Goal: Entertainment & Leisure: Browse casually

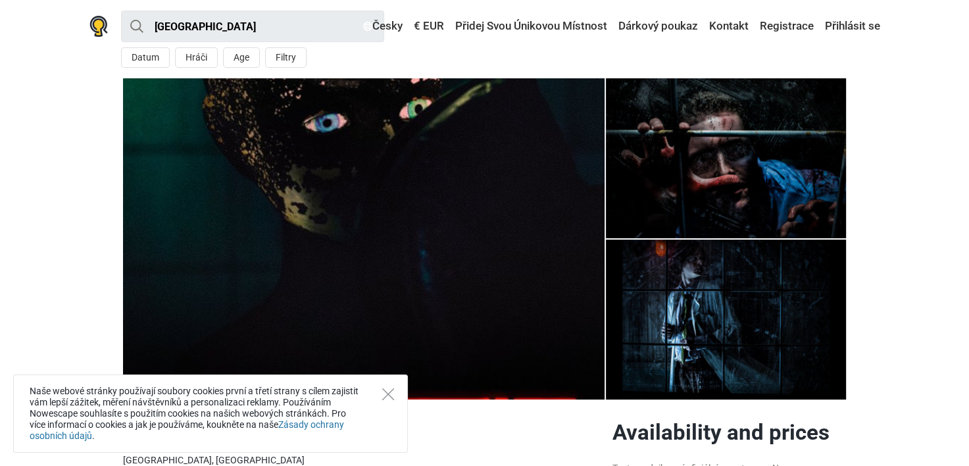
click at [374, 236] on img at bounding box center [364, 238] width 482 height 321
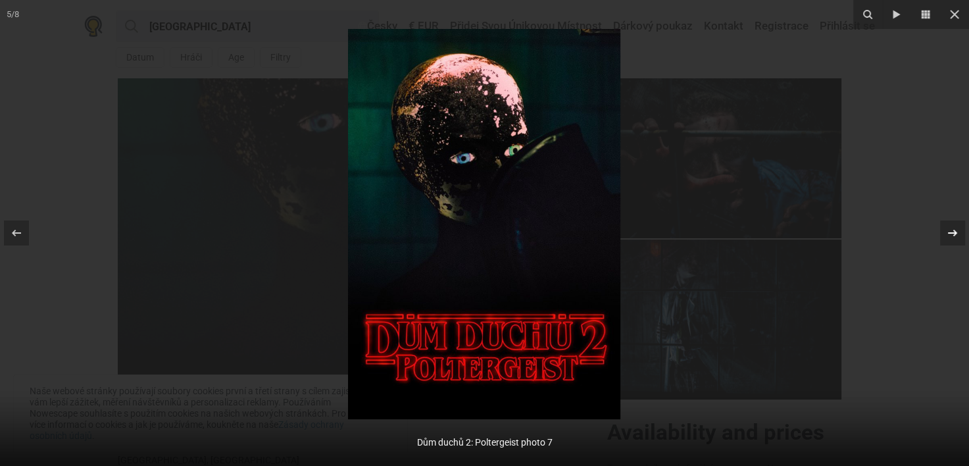
click at [950, 235] on icon at bounding box center [953, 233] width 16 height 16
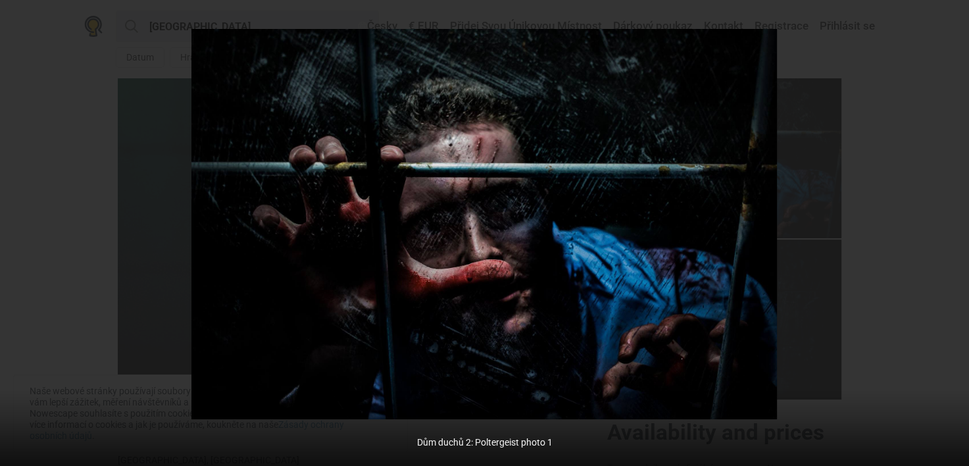
click at [950, 235] on div "6 / 8 Dům duchů 2: Poltergeist photo 1" at bounding box center [484, 233] width 969 height 466
click at [952, 233] on icon at bounding box center [952, 233] width 9 height 7
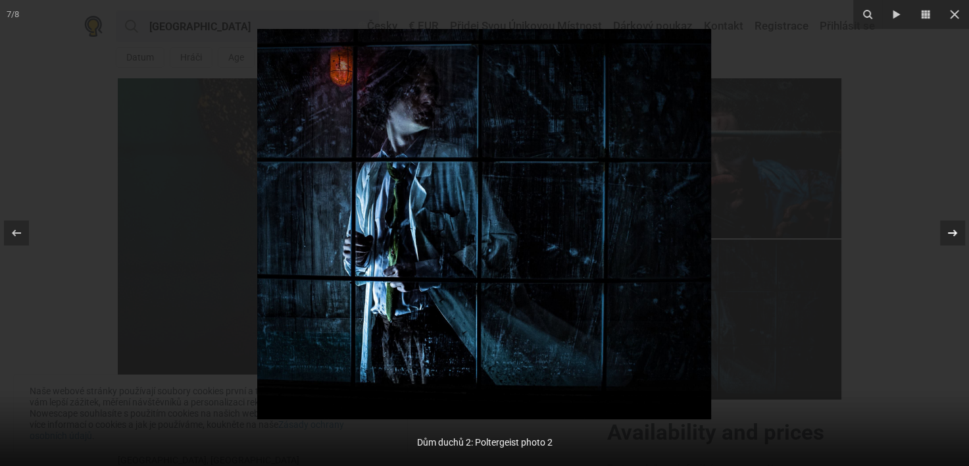
click at [952, 233] on icon at bounding box center [952, 233] width 9 height 7
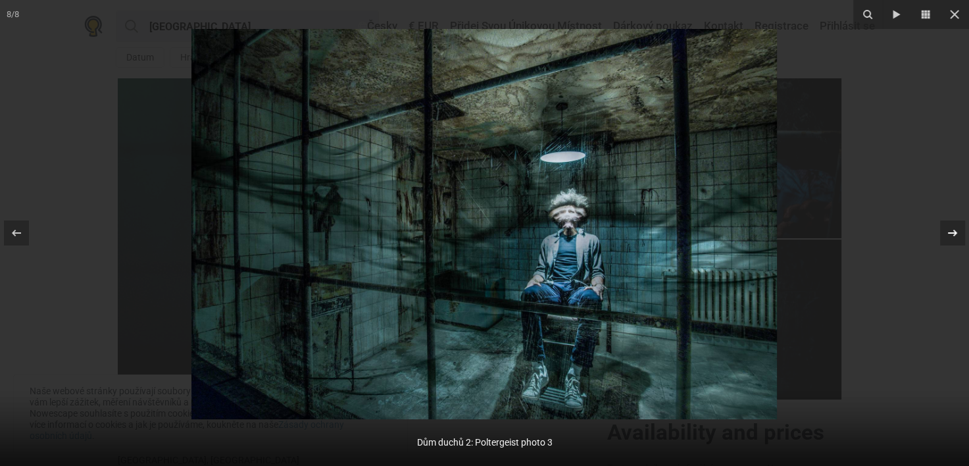
click at [955, 236] on icon at bounding box center [953, 233] width 16 height 16
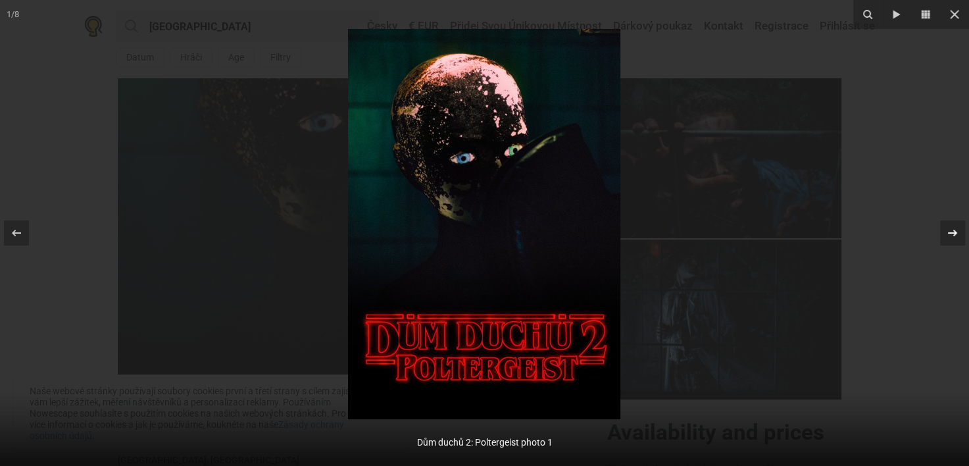
click at [955, 236] on icon at bounding box center [953, 233] width 16 height 16
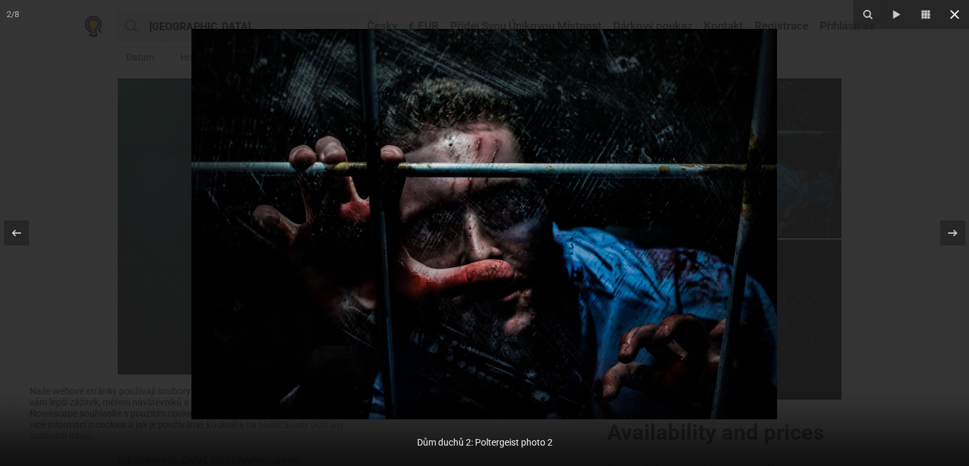
click at [955, 14] on icon at bounding box center [955, 15] width 16 height 16
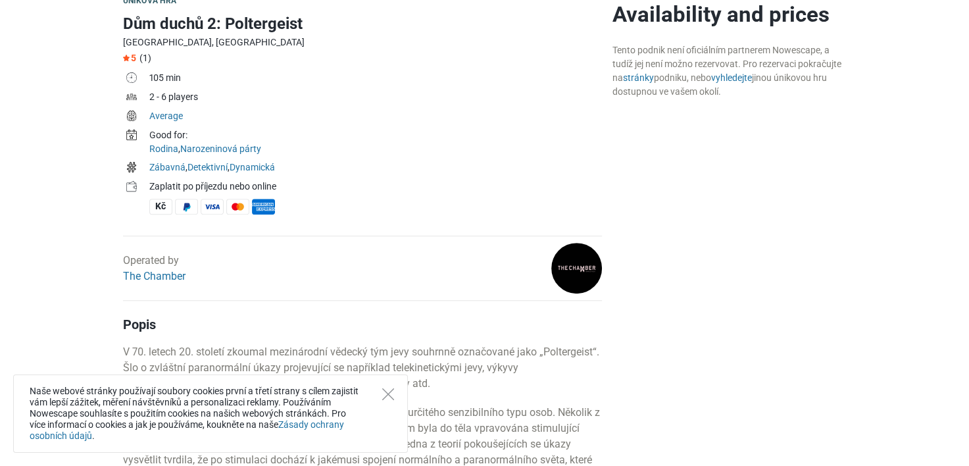
scroll to position [425, 0]
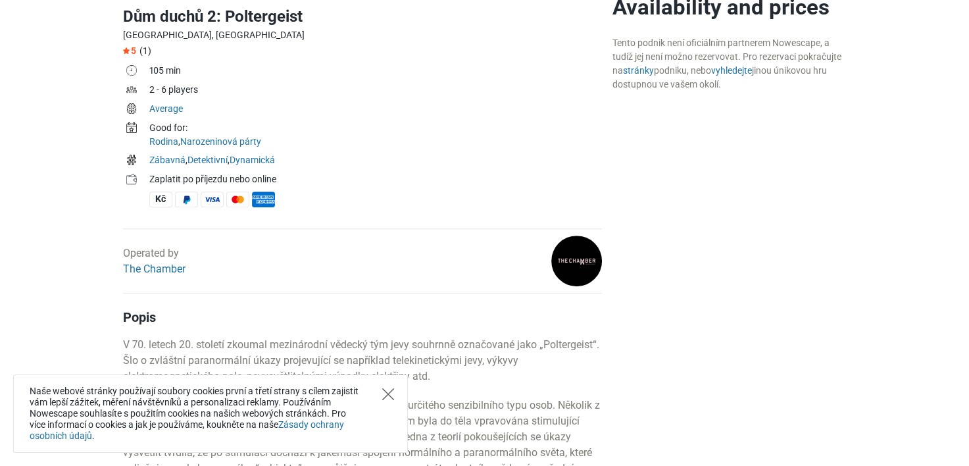
click at [390, 395] on icon "Close" at bounding box center [388, 394] width 12 height 12
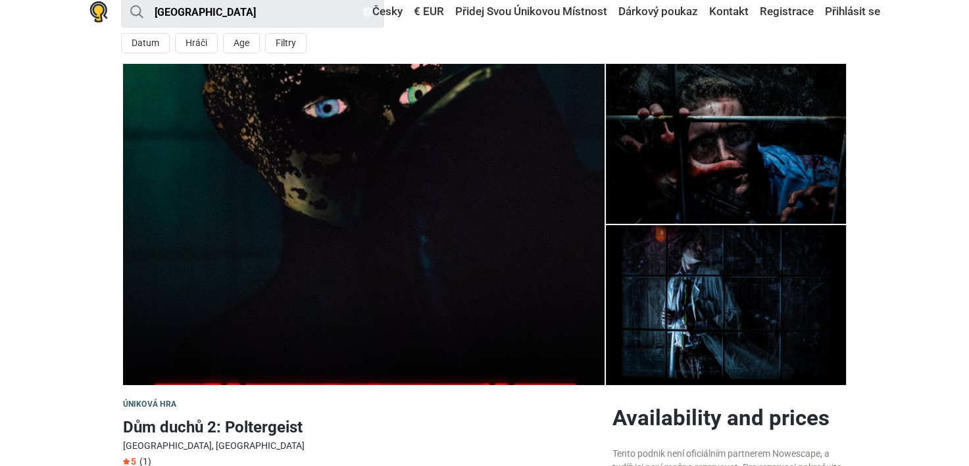
scroll to position [0, 0]
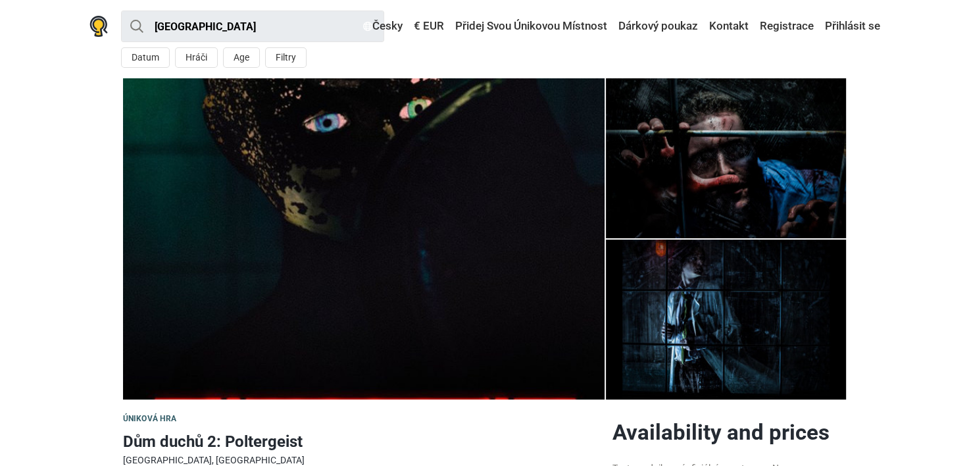
click at [383, 234] on img at bounding box center [364, 238] width 482 height 321
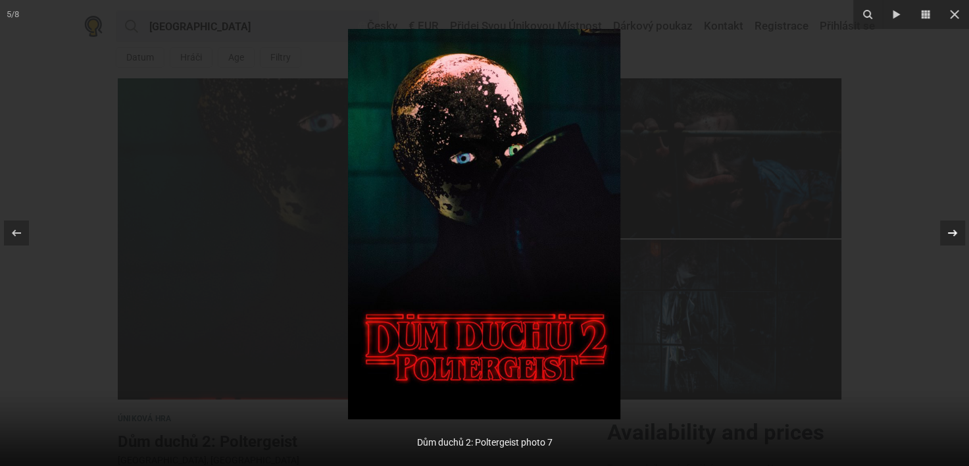
click at [951, 237] on icon at bounding box center [953, 233] width 16 height 16
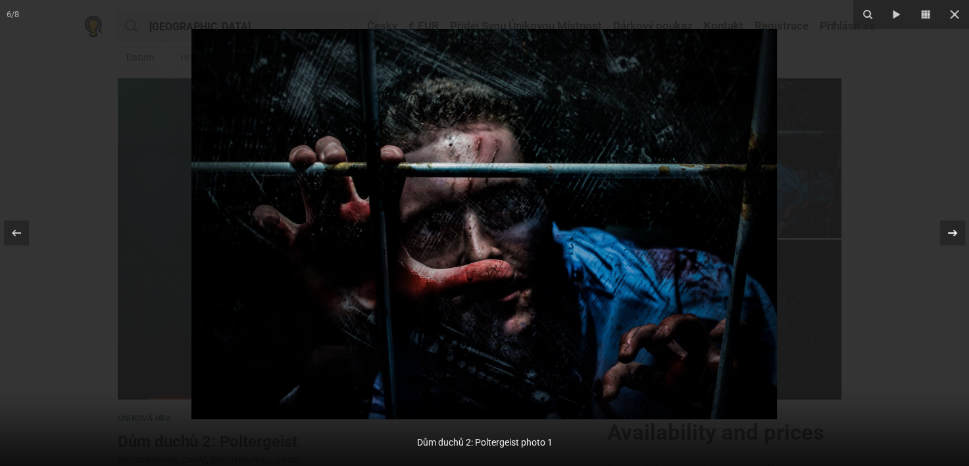
click at [951, 237] on icon at bounding box center [953, 233] width 16 height 16
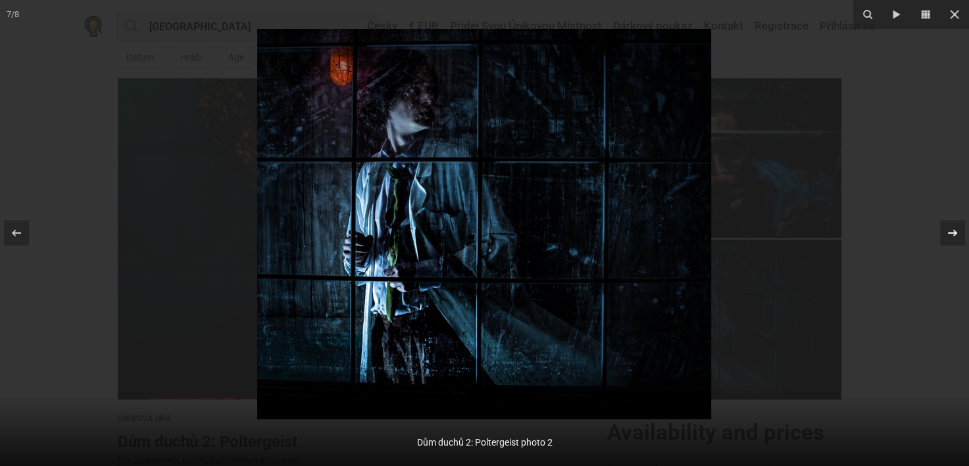
click at [951, 237] on icon at bounding box center [953, 233] width 16 height 16
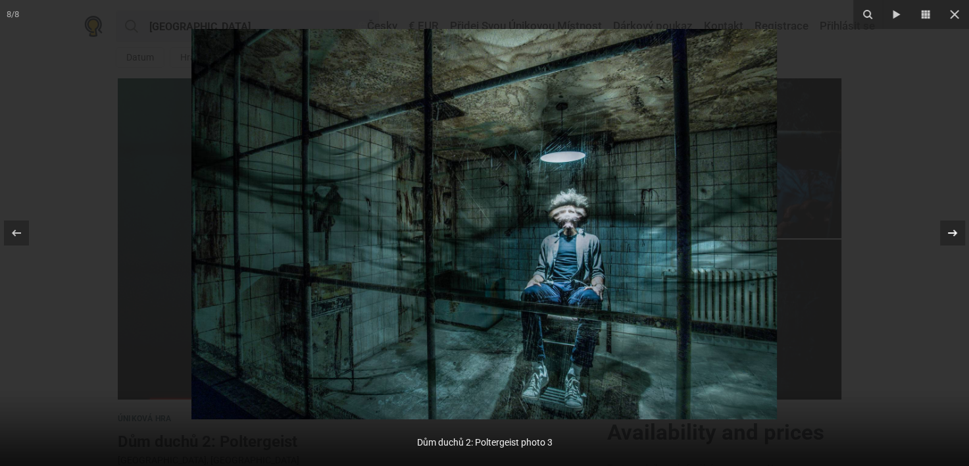
click at [951, 237] on div "8 / 8 Dům duchů 2: Poltergeist photo 3" at bounding box center [484, 233] width 969 height 466
click at [951, 237] on icon at bounding box center [953, 233] width 16 height 16
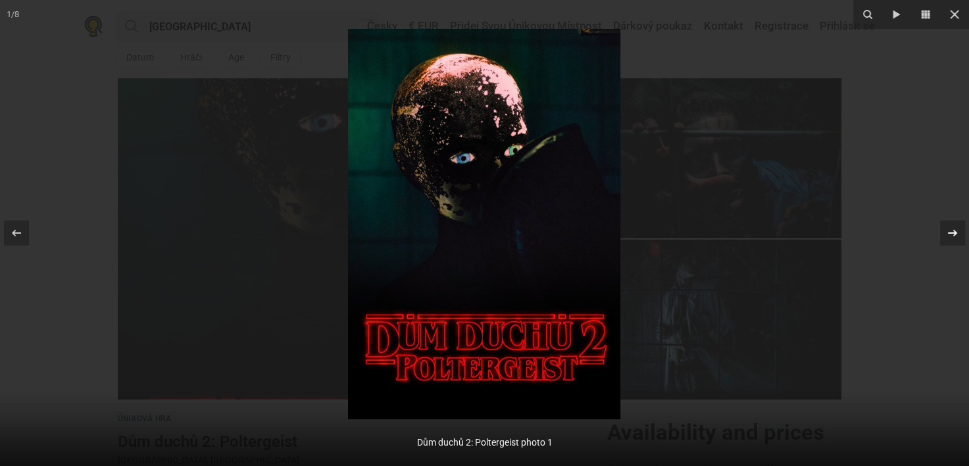
click at [951, 237] on icon at bounding box center [953, 233] width 16 height 16
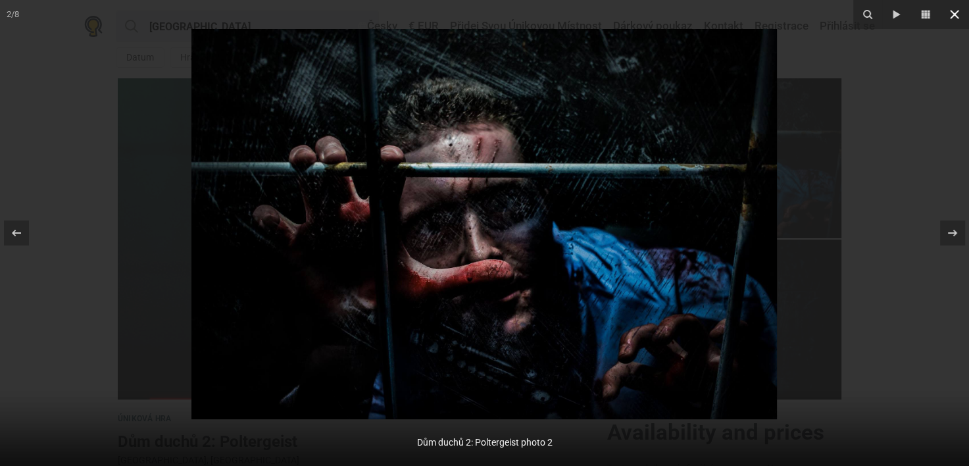
click at [952, 13] on icon at bounding box center [955, 15] width 16 height 16
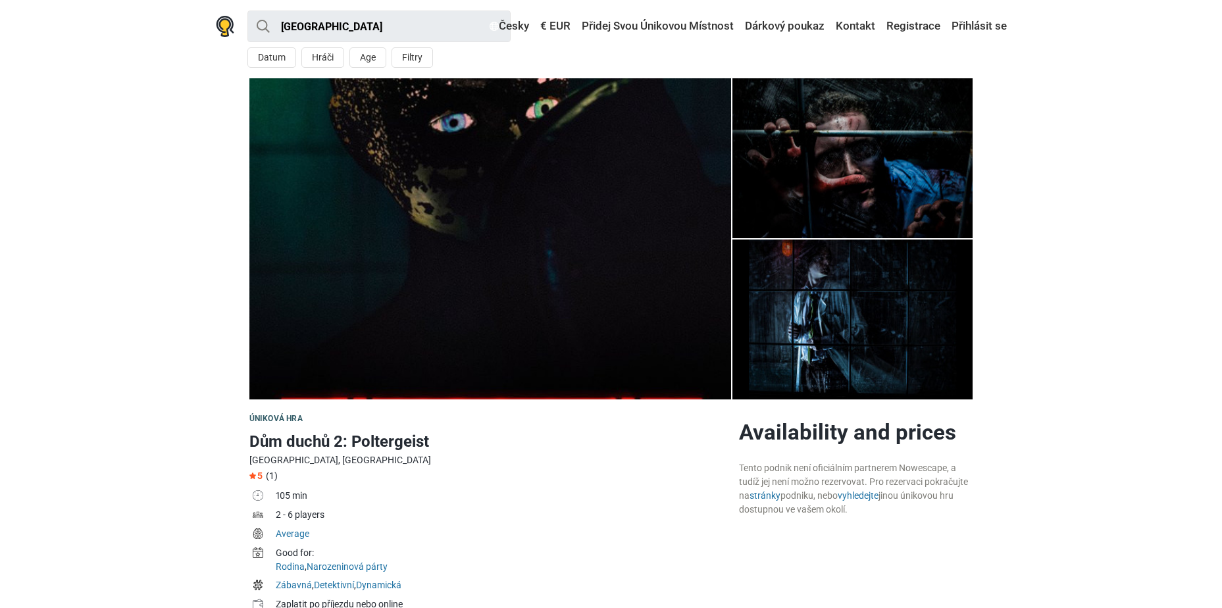
click at [249, 78] on link at bounding box center [490, 238] width 482 height 321
